Goal: Find specific page/section: Locate a particular part of the current website

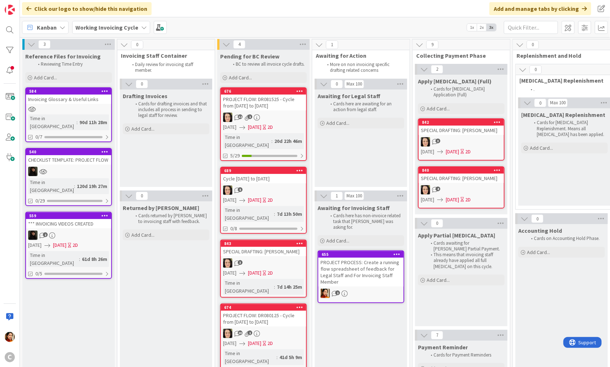
click at [253, 103] on div "PROJECT FLOW: DR081525 - Cycle from [DATE] to [DATE]" at bounding box center [263, 103] width 85 height 16
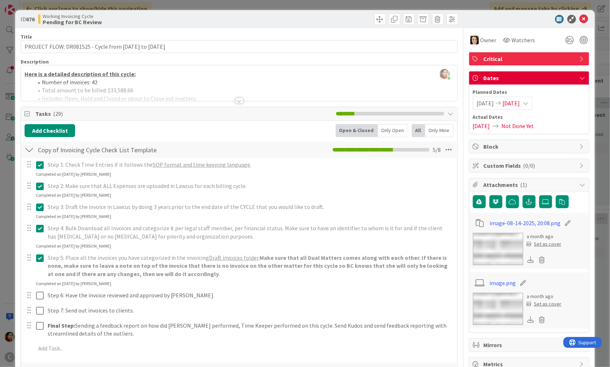
click at [10, 62] on div "ID 676 Working Invoicing Cycle Pending for BC Review Title 57 / 128 PROJECT FLO…" at bounding box center [305, 183] width 610 height 367
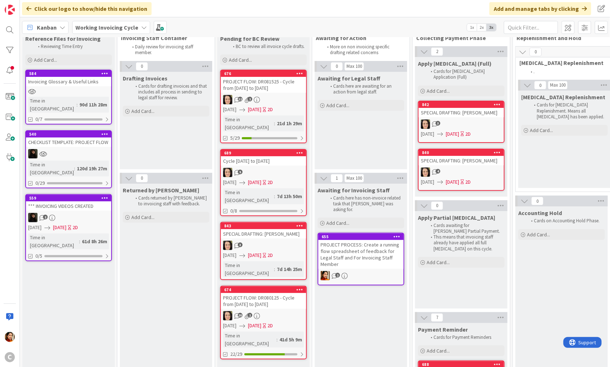
scroll to position [17, 0]
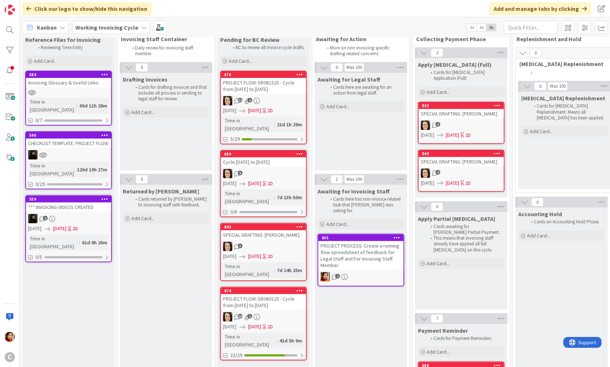
click at [277, 94] on link "676 PROJECT FLOW: DR081525 - Cycle from [DATE] to [DATE] 1 [DATE] [DATE] 2D Tim…" at bounding box center [263, 108] width 87 height 74
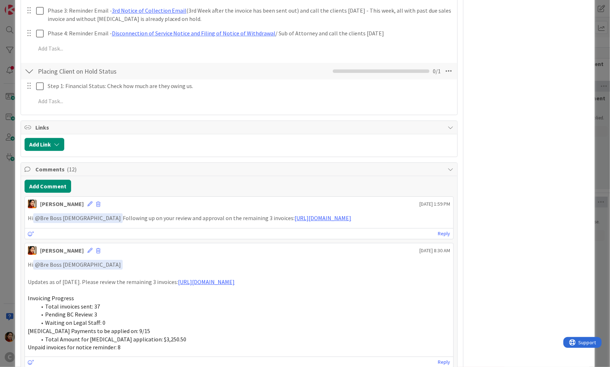
scroll to position [904, 0]
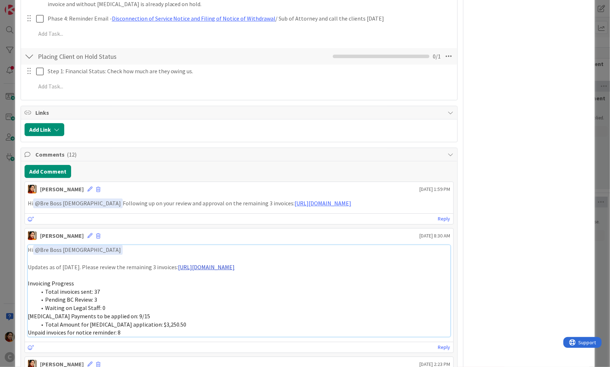
click at [203, 264] on link "[URL][DOMAIN_NAME]" at bounding box center [206, 267] width 57 height 7
